Goal: Navigation & Orientation: Go to known website

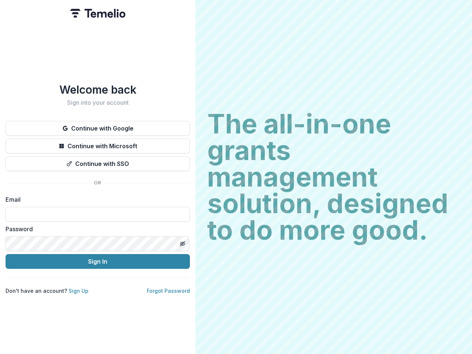
click at [236, 177] on h2 "The all-in-one grants management solution, designed to do more good." at bounding box center [333, 177] width 253 height 133
click at [98, 125] on button "Continue with Google" at bounding box center [98, 128] width 184 height 15
click at [98, 143] on button "Continue with Microsoft" at bounding box center [98, 146] width 184 height 15
click at [98, 161] on button "Continue with SSO" at bounding box center [98, 163] width 184 height 15
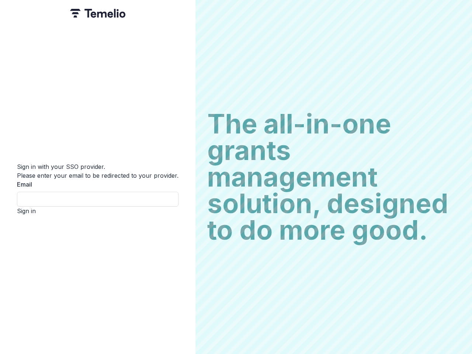
click at [182, 241] on div "Sign in with your SSO provider. Please enter your email to be redirected to you…" at bounding box center [98, 177] width 196 height 354
